Goal: Ask a question

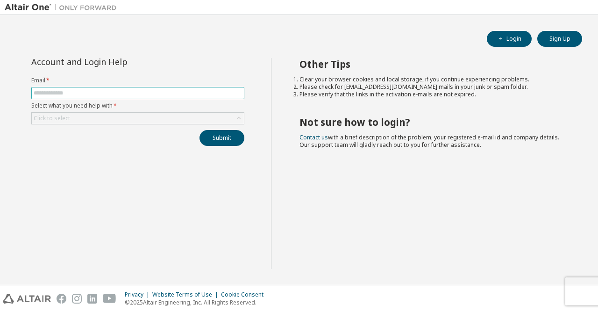
click at [97, 93] on input "text" at bounding box center [138, 92] width 208 height 7
click at [71, 94] on input "text" at bounding box center [138, 92] width 208 height 7
type input "**********"
click at [100, 118] on div "Click to select" at bounding box center [138, 118] width 212 height 11
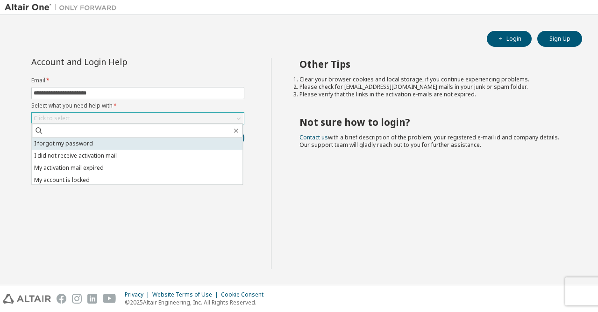
click at [65, 141] on li "I forgot my password" at bounding box center [137, 143] width 211 height 12
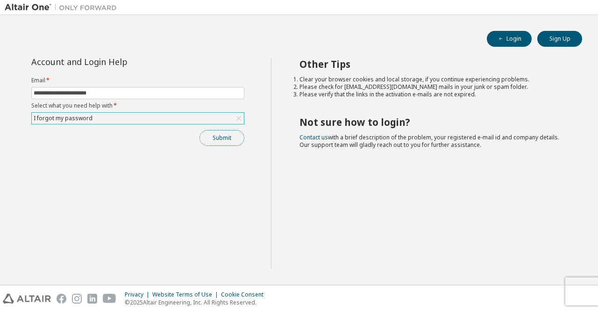
click at [225, 138] on button "Submit" at bounding box center [221, 138] width 45 height 16
click at [212, 186] on div "**********" at bounding box center [138, 163] width 266 height 211
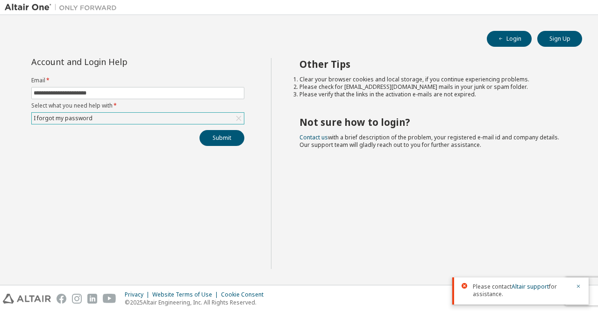
click at [140, 120] on div "I forgot my password" at bounding box center [138, 118] width 212 height 11
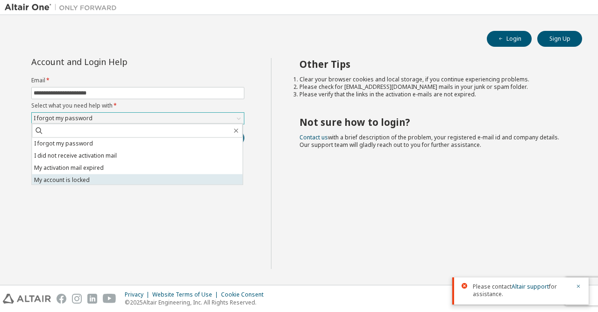
click at [115, 184] on li "My account is locked" at bounding box center [137, 180] width 211 height 12
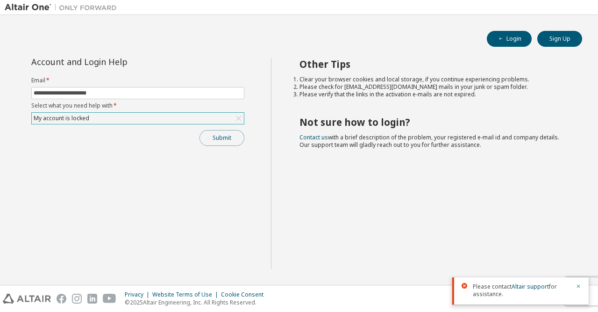
click at [224, 139] on button "Submit" at bounding box center [221, 138] width 45 height 16
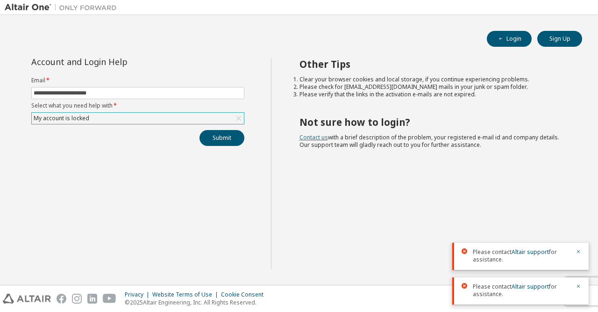
click at [317, 138] on link "Contact us" at bounding box center [313, 137] width 28 height 8
